Goal: Transaction & Acquisition: Purchase product/service

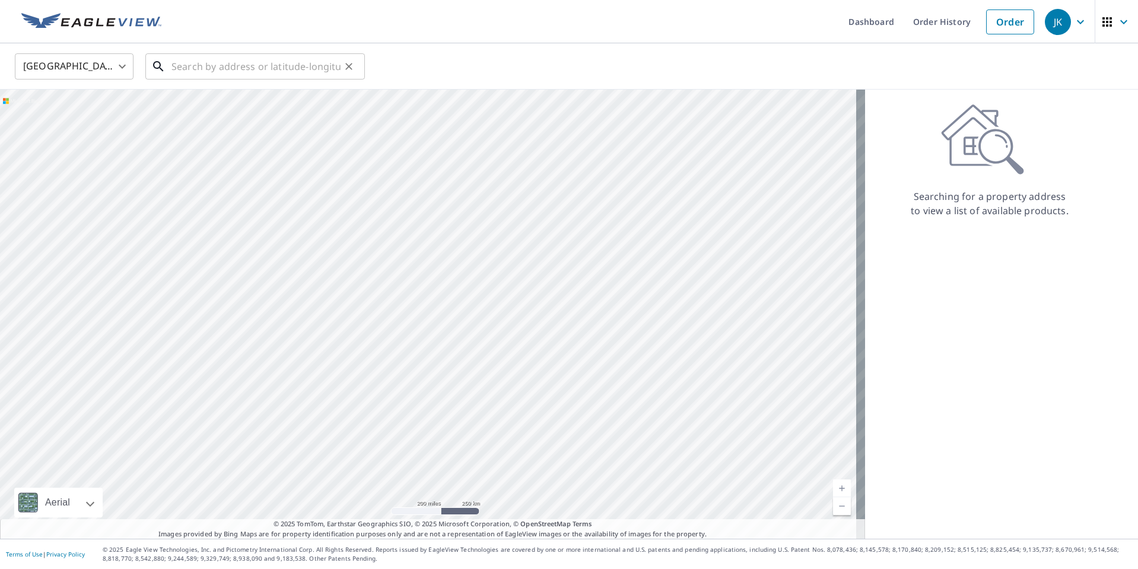
click at [216, 56] on input "text" at bounding box center [256, 66] width 169 height 33
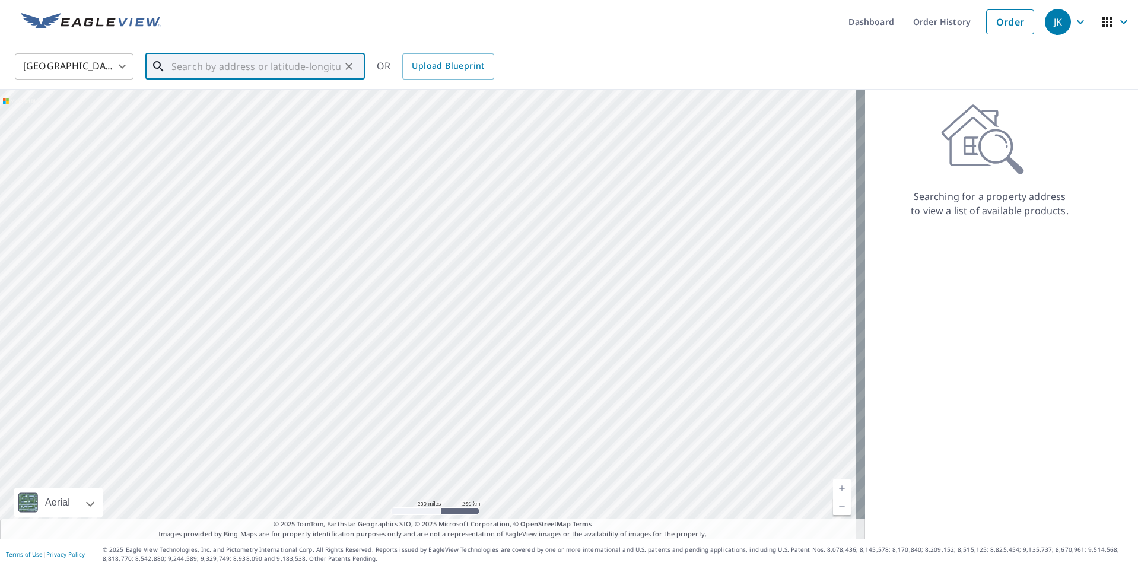
click at [233, 71] on input "text" at bounding box center [256, 66] width 169 height 33
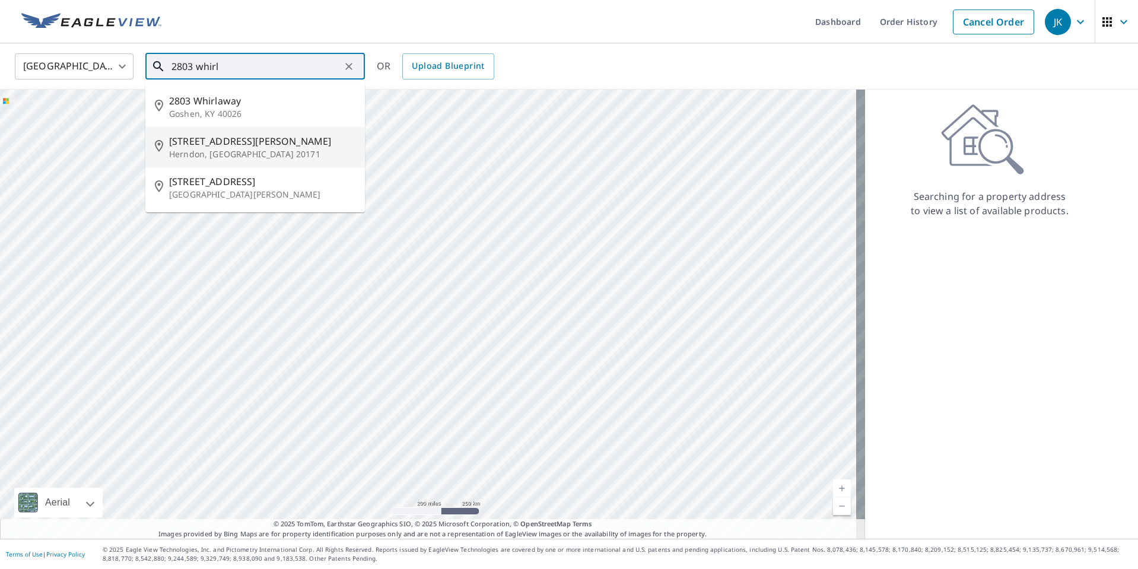
click at [236, 147] on span "[STREET_ADDRESS][PERSON_NAME]" at bounding box center [262, 141] width 186 height 14
type input "[STREET_ADDRESS][PERSON_NAME]"
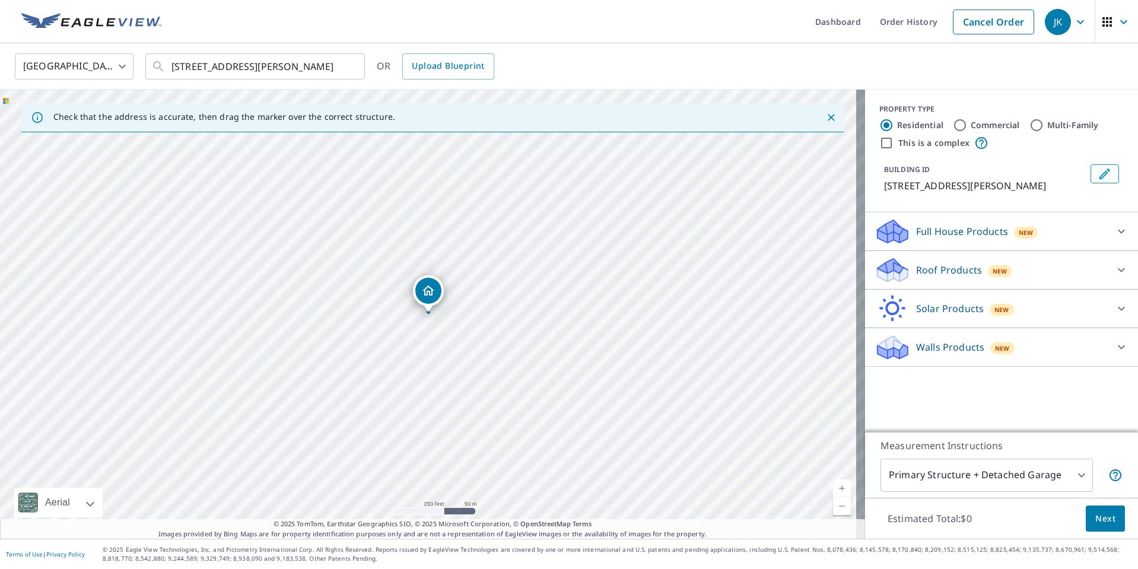
click at [972, 270] on div "Roof Products New" at bounding box center [991, 270] width 233 height 28
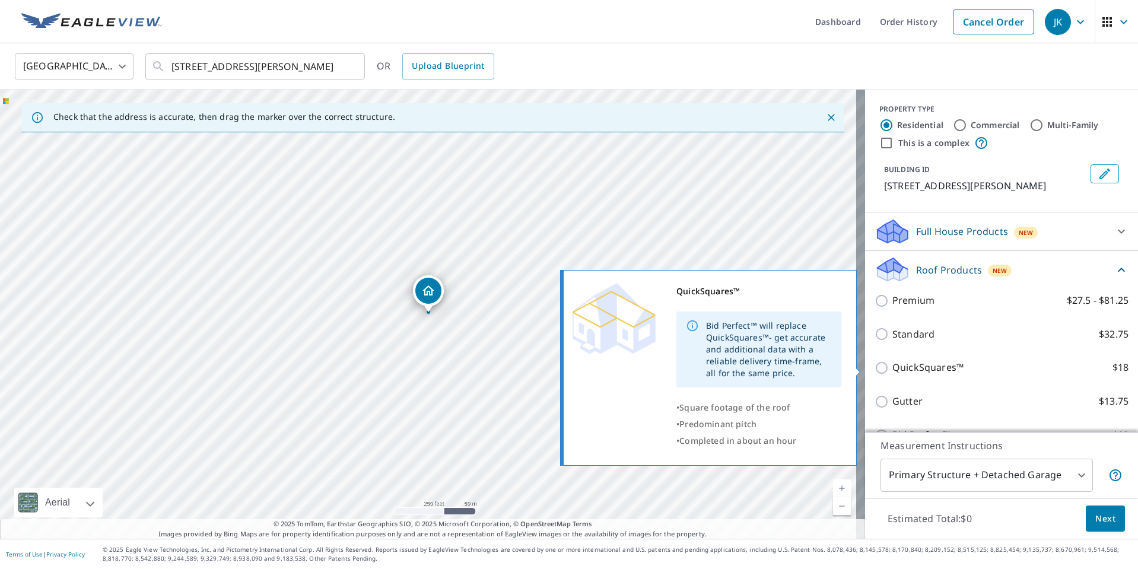
click at [910, 369] on p "QuickSquares™" at bounding box center [928, 367] width 71 height 15
click at [893, 369] on input "QuickSquares™ $18" at bounding box center [884, 368] width 18 height 14
checkbox input "true"
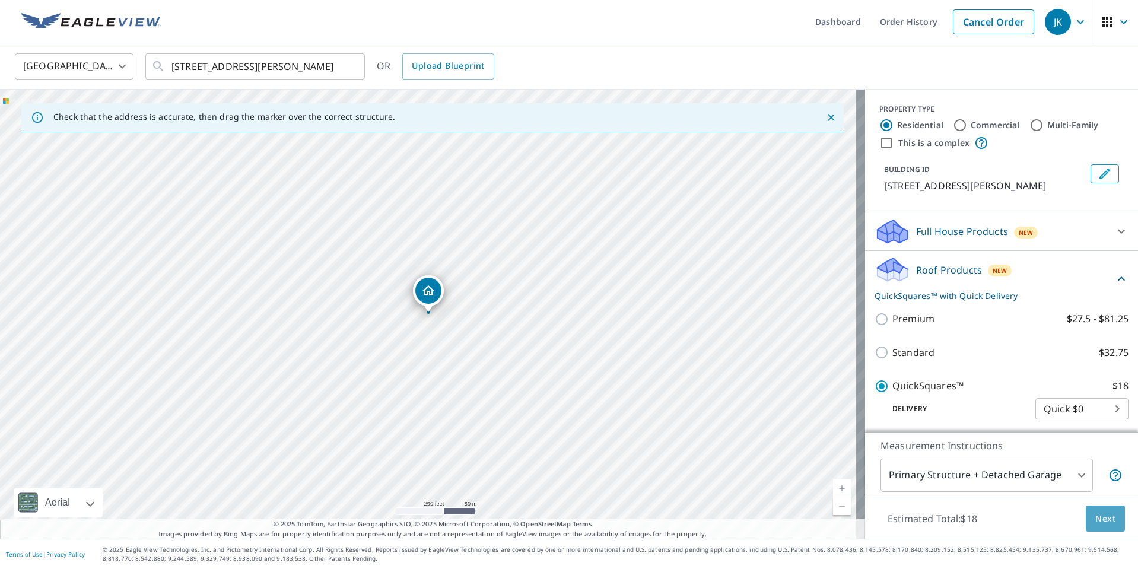
click at [1099, 518] on span "Next" at bounding box center [1106, 519] width 20 height 15
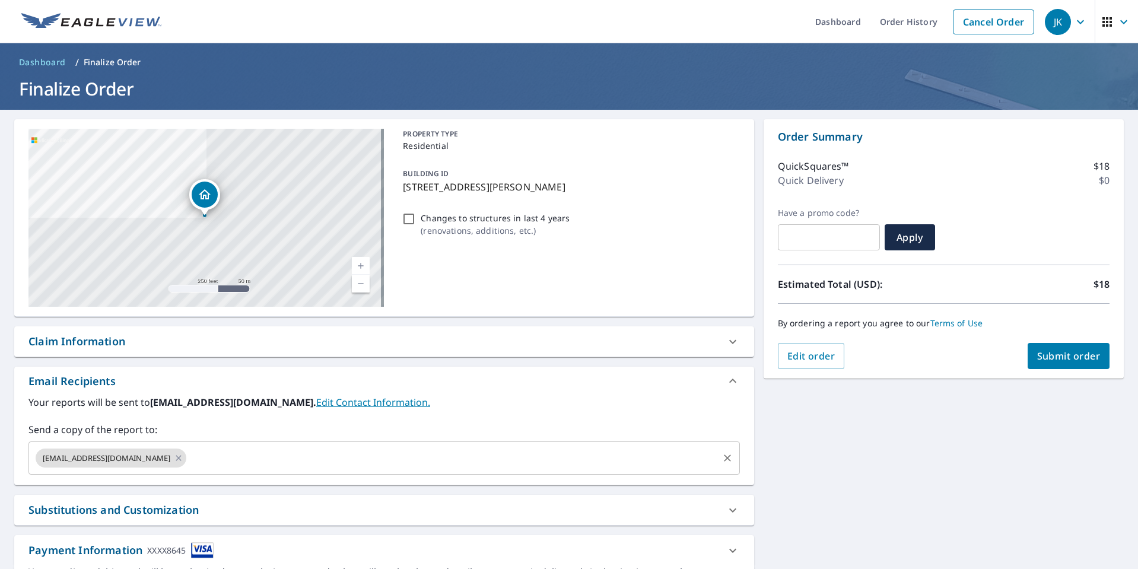
click at [261, 464] on input "text" at bounding box center [452, 458] width 528 height 23
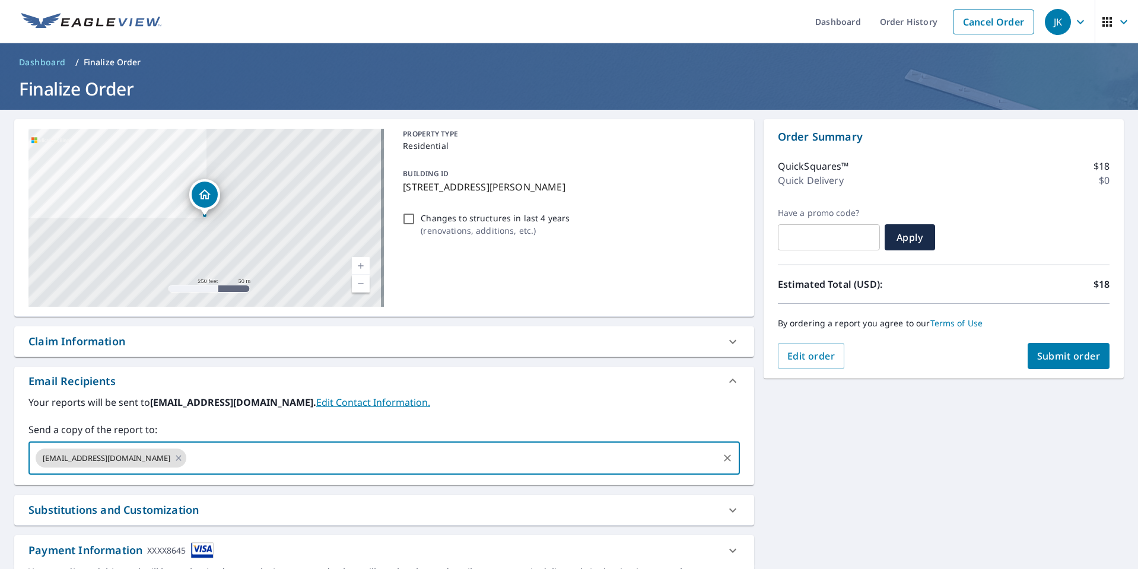
paste input "[EMAIL_ADDRESS][DOMAIN_NAME]"
type input "[EMAIL_ADDRESS][DOMAIN_NAME]"
click at [859, 451] on div "**********" at bounding box center [569, 361] width 1138 height 503
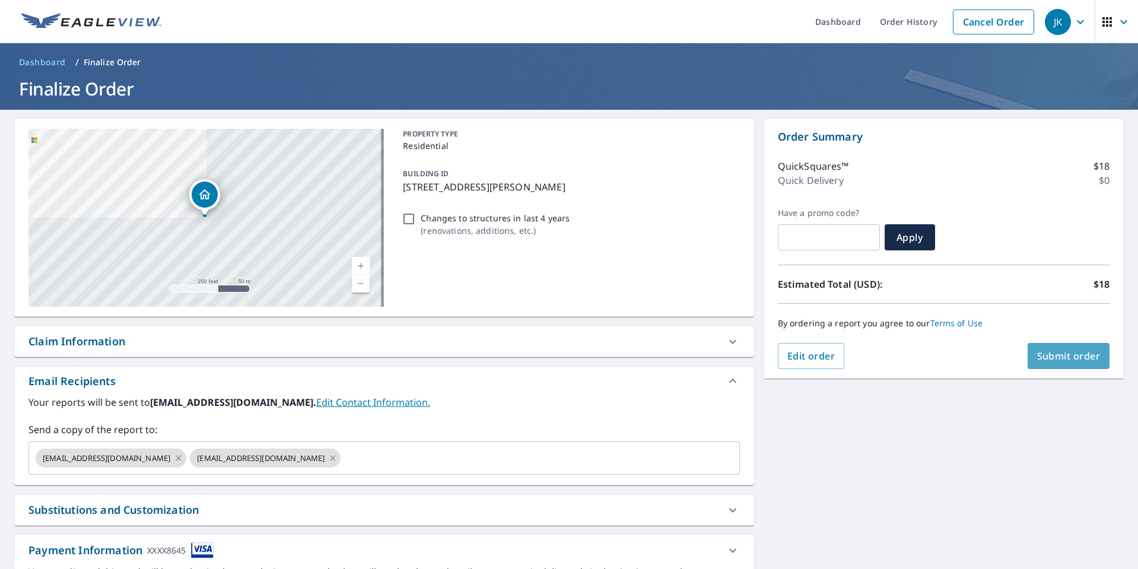
click at [1070, 356] on span "Submit order" at bounding box center [1070, 356] width 64 height 13
